Goal: Information Seeking & Learning: Learn about a topic

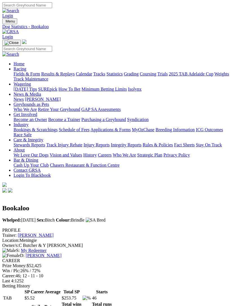
scroll to position [725, 0]
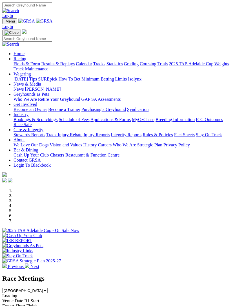
click at [5, 23] on img "Toggle navigation" at bounding box center [5, 23] width 0 height 0
click at [26, 61] on link "Racing" at bounding box center [20, 58] width 13 height 5
click at [76, 66] on link "Calendar" at bounding box center [84, 63] width 16 height 5
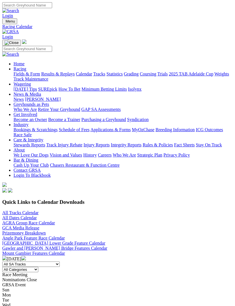
scroll to position [8, 0]
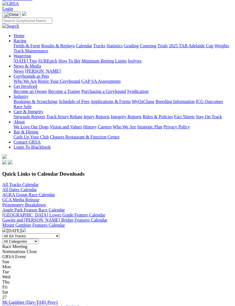
scroll to position [28, 0]
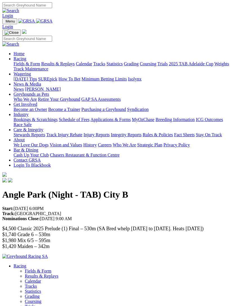
click at [5, 23] on img "Toggle navigation" at bounding box center [5, 23] width 0 height 0
click at [28, 117] on link "Industry" at bounding box center [21, 114] width 15 height 5
click at [57, 122] on link "Bookings & Scratchings" at bounding box center [36, 119] width 44 height 5
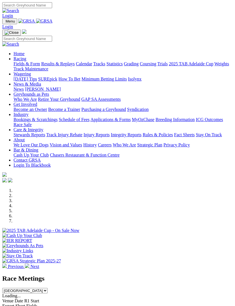
scroll to position [43, 0]
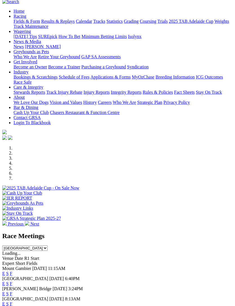
click at [12, 271] on link "F" at bounding box center [11, 273] width 3 height 5
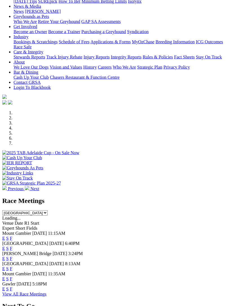
scroll to position [138, 0]
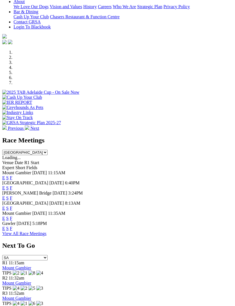
click at [12, 216] on link "F" at bounding box center [11, 218] width 3 height 5
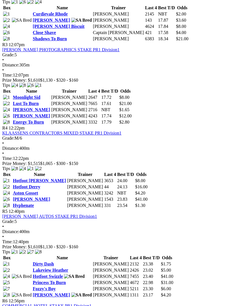
scroll to position [428, 0]
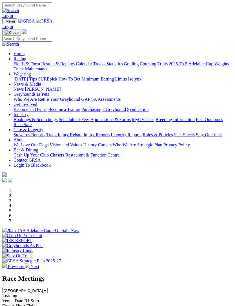
scroll to position [156, 0]
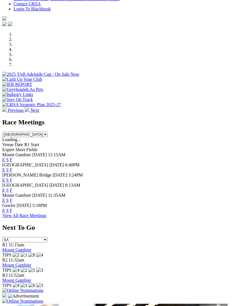
click at [12, 168] on link "F" at bounding box center [11, 170] width 3 height 5
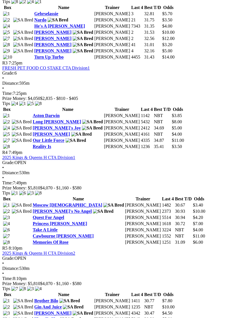
scroll to position [474, 0]
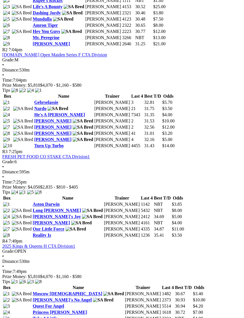
scroll to position [369, 0]
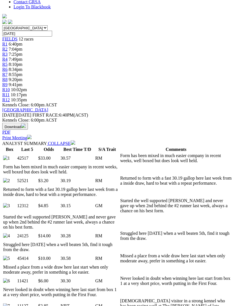
scroll to position [178, 0]
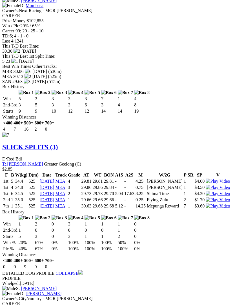
scroll to position [2488, 0]
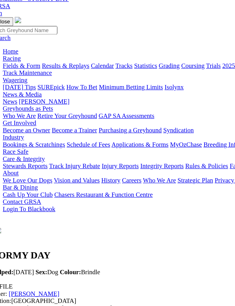
scroll to position [26, 0]
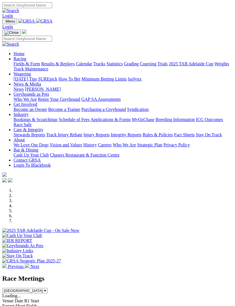
click at [5, 23] on img "Toggle navigation" at bounding box center [5, 23] width 0 height 0
click at [26, 58] on link "Racing" at bounding box center [20, 58] width 13 height 5
click at [124, 66] on link "Grading" at bounding box center [131, 63] width 15 height 5
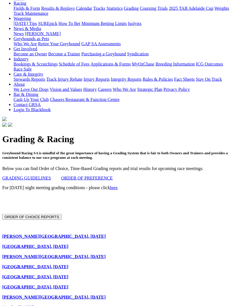
click at [21, 176] on link "GRADING GUIDELINES" at bounding box center [26, 178] width 49 height 5
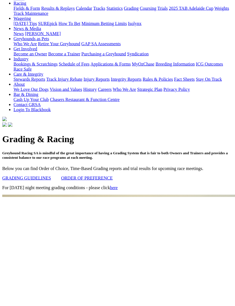
scroll to position [66, 0]
